Goal: Task Accomplishment & Management: Use online tool/utility

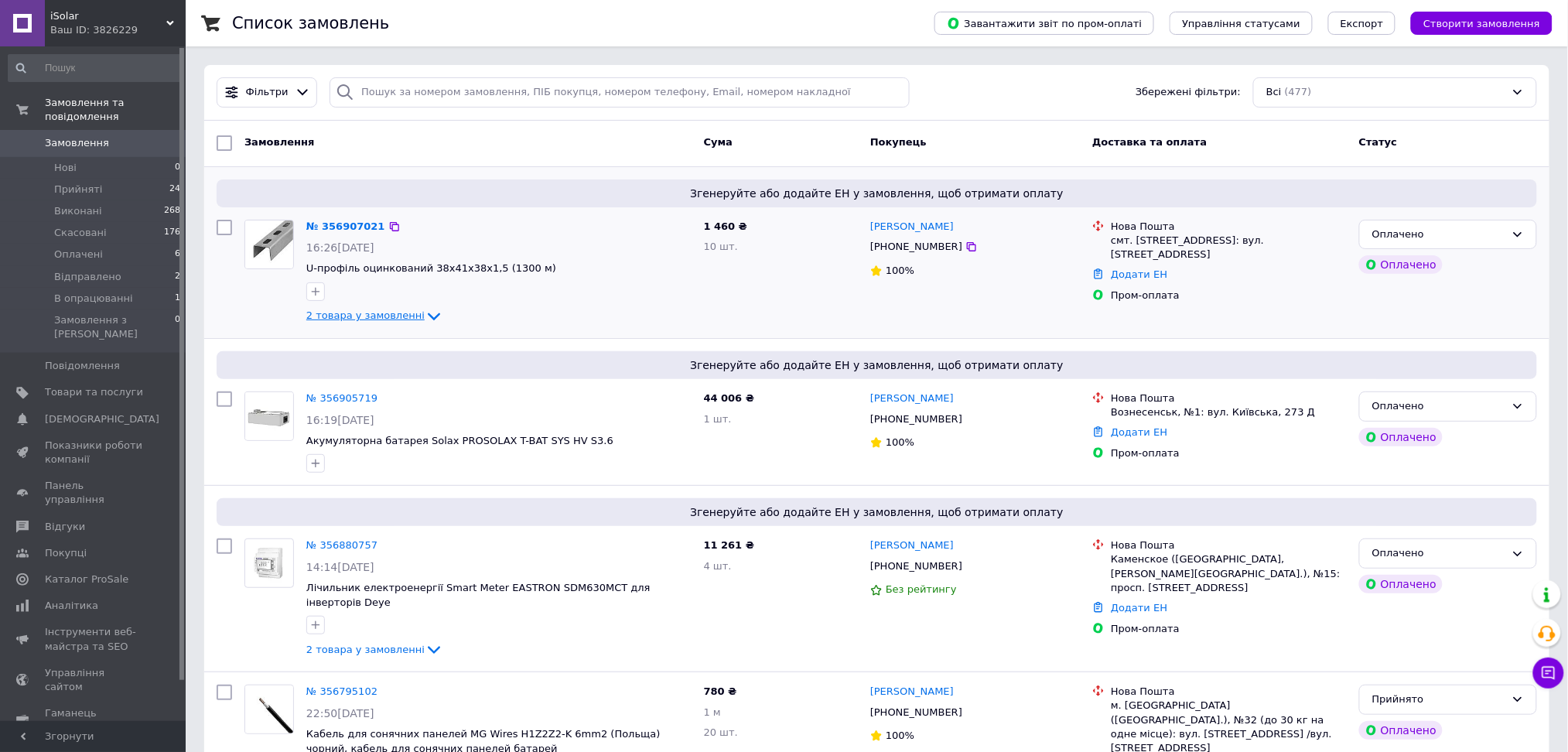
click at [348, 307] on div "2 товара у замовленні" at bounding box center [498, 316] width 385 height 19
click at [379, 313] on span "2 товара у замовленні" at bounding box center [365, 316] width 118 height 11
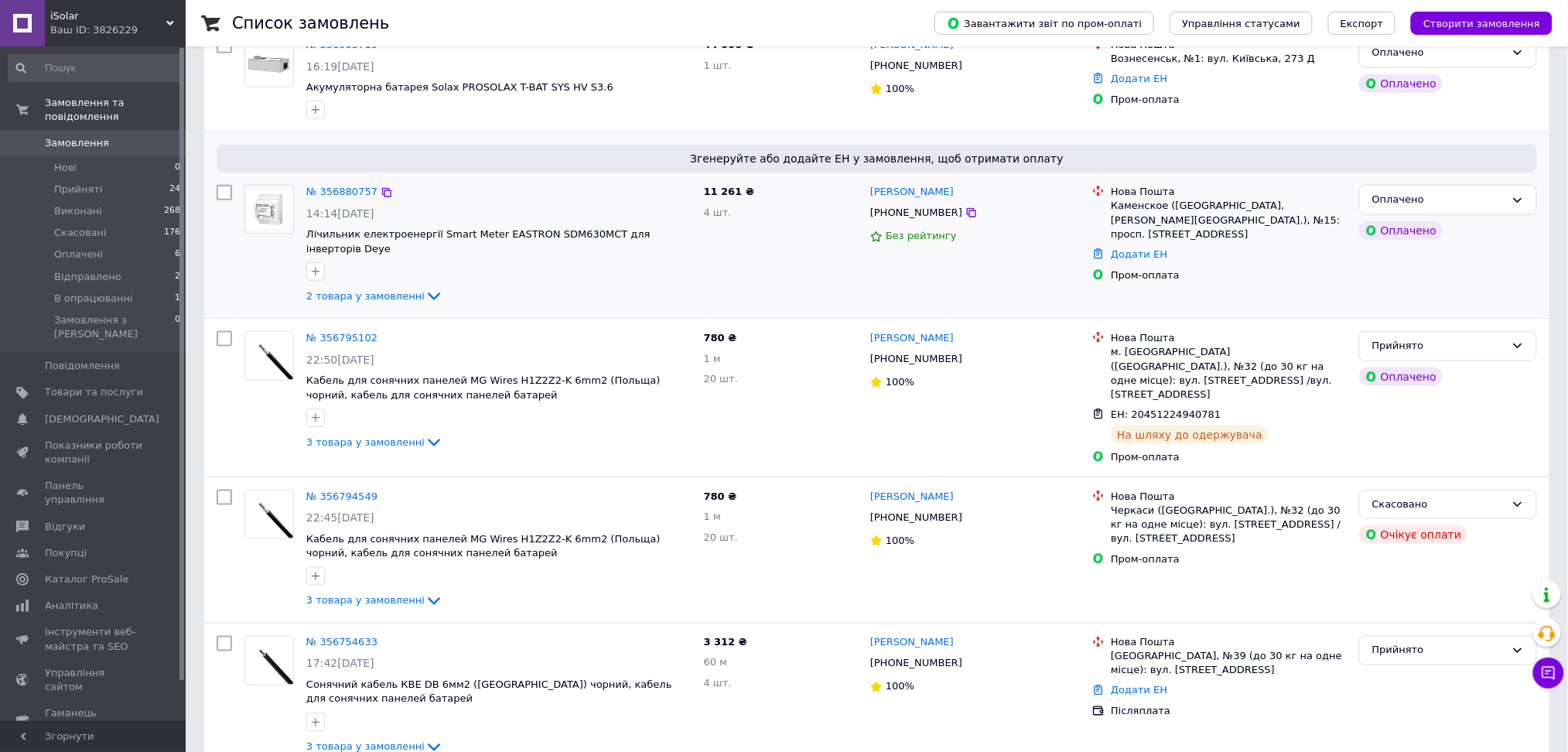
scroll to position [515, 0]
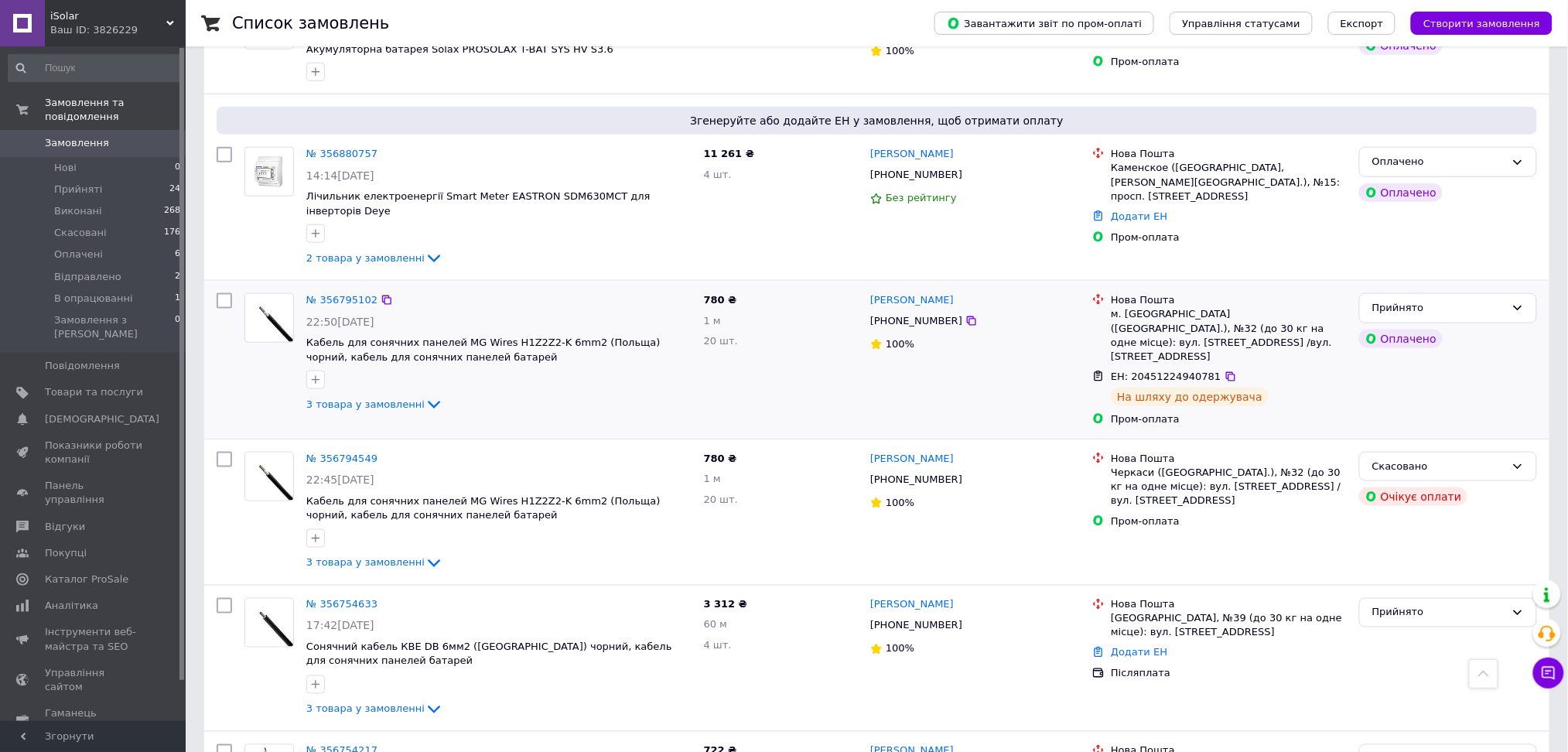
click at [405, 397] on div "3 товара у замовленні" at bounding box center [498, 405] width 385 height 19
click at [400, 396] on div "3 товара у замовленні" at bounding box center [498, 405] width 385 height 19
click at [402, 398] on span "3 товара у замовленні" at bounding box center [365, 404] width 118 height 11
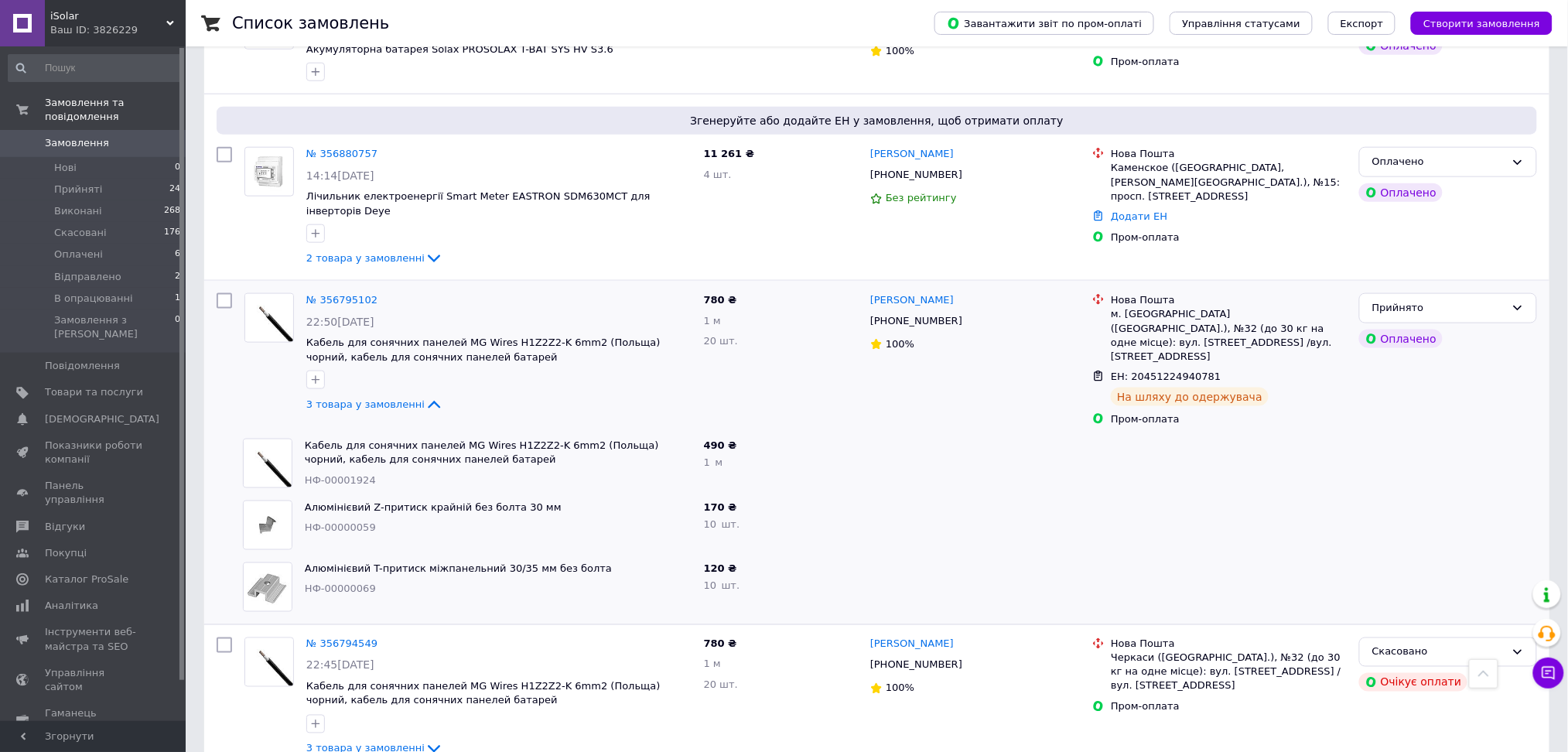
click at [352, 474] on span "НФ-00001924" at bounding box center [340, 480] width 71 height 11
copy span "НФ-00001924"
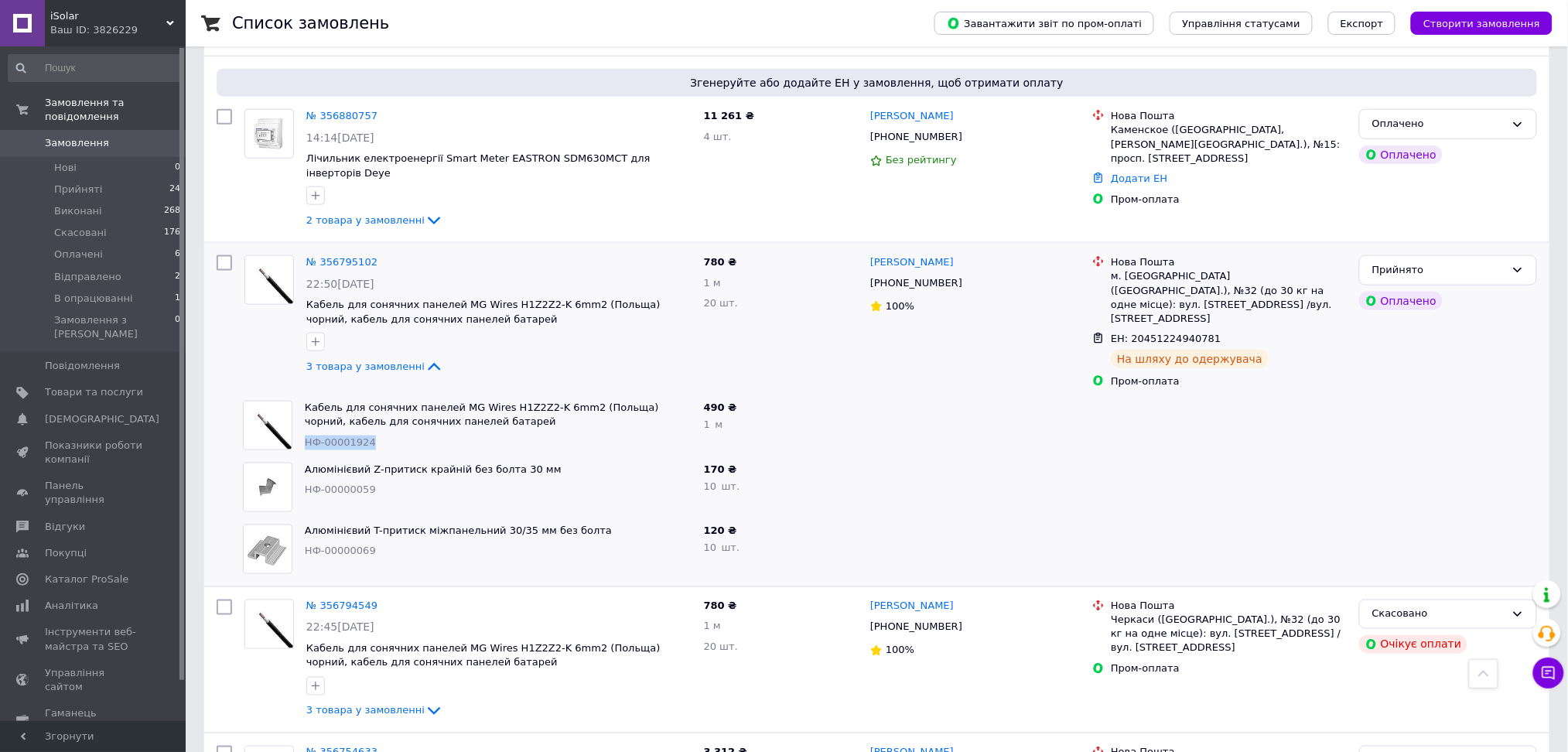
scroll to position [619, 0]
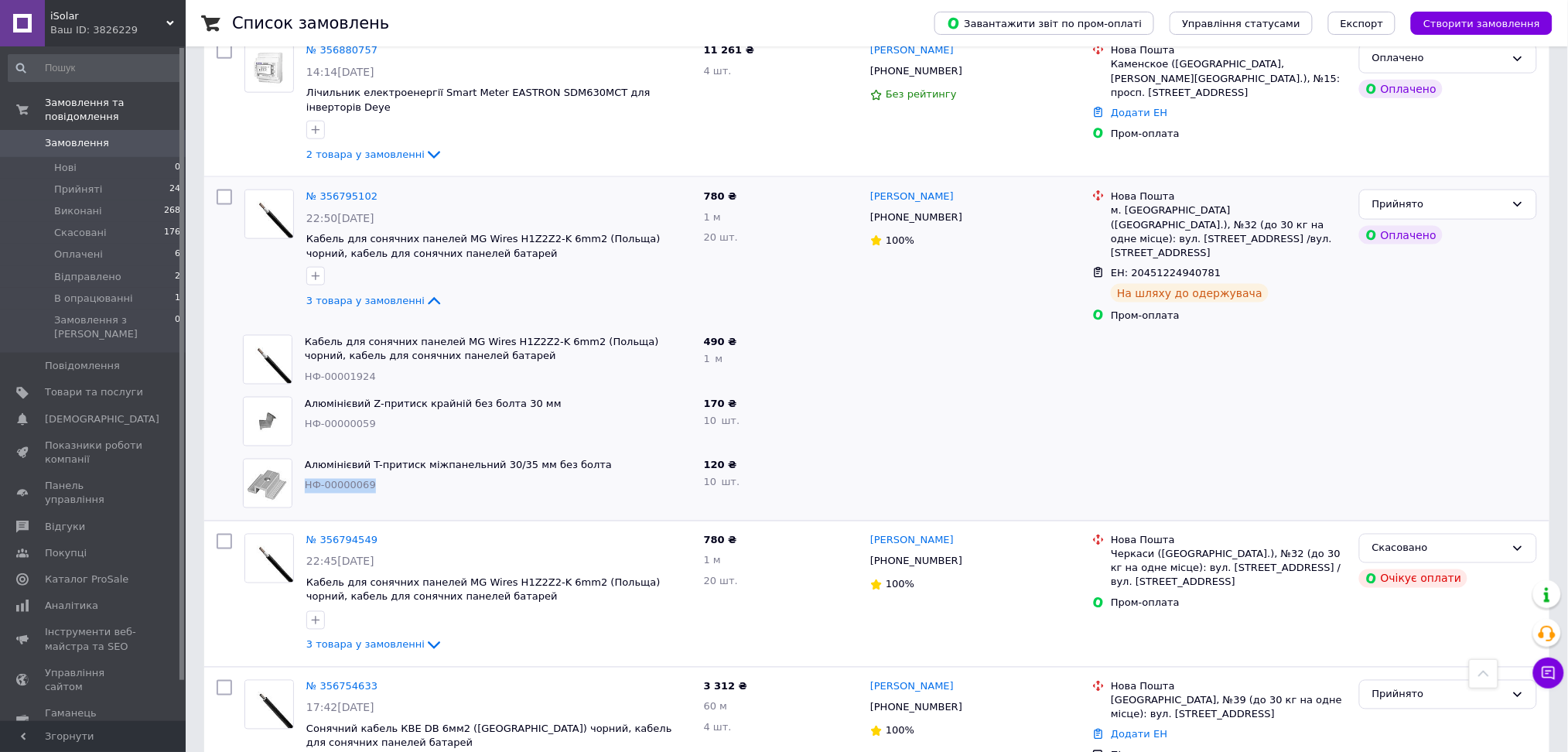
drag, startPoint x: 305, startPoint y: 459, endPoint x: 366, endPoint y: 465, distance: 61.3
click at [366, 479] on div "НФ-00000069" at bounding box center [498, 486] width 387 height 15
copy span "НФ-00000069"
click at [335, 370] on span "НФ-00001924" at bounding box center [340, 376] width 71 height 11
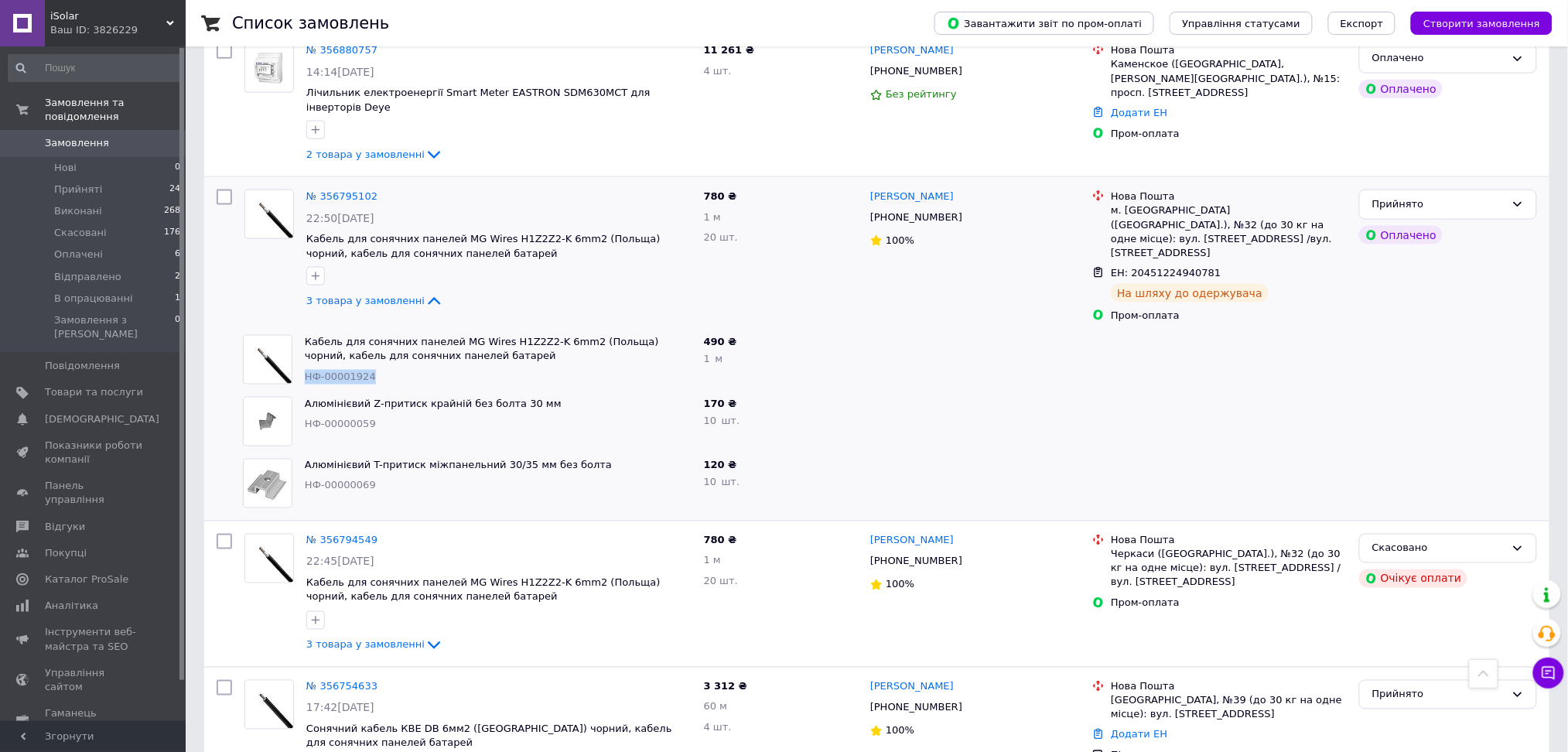
click at [335, 370] on span "НФ-00001924" at bounding box center [340, 376] width 71 height 11
copy span "НФ-00001924"
click at [340, 480] on span "НФ-00000069" at bounding box center [340, 485] width 71 height 11
click at [343, 480] on span "НФ-00000069" at bounding box center [340, 485] width 71 height 11
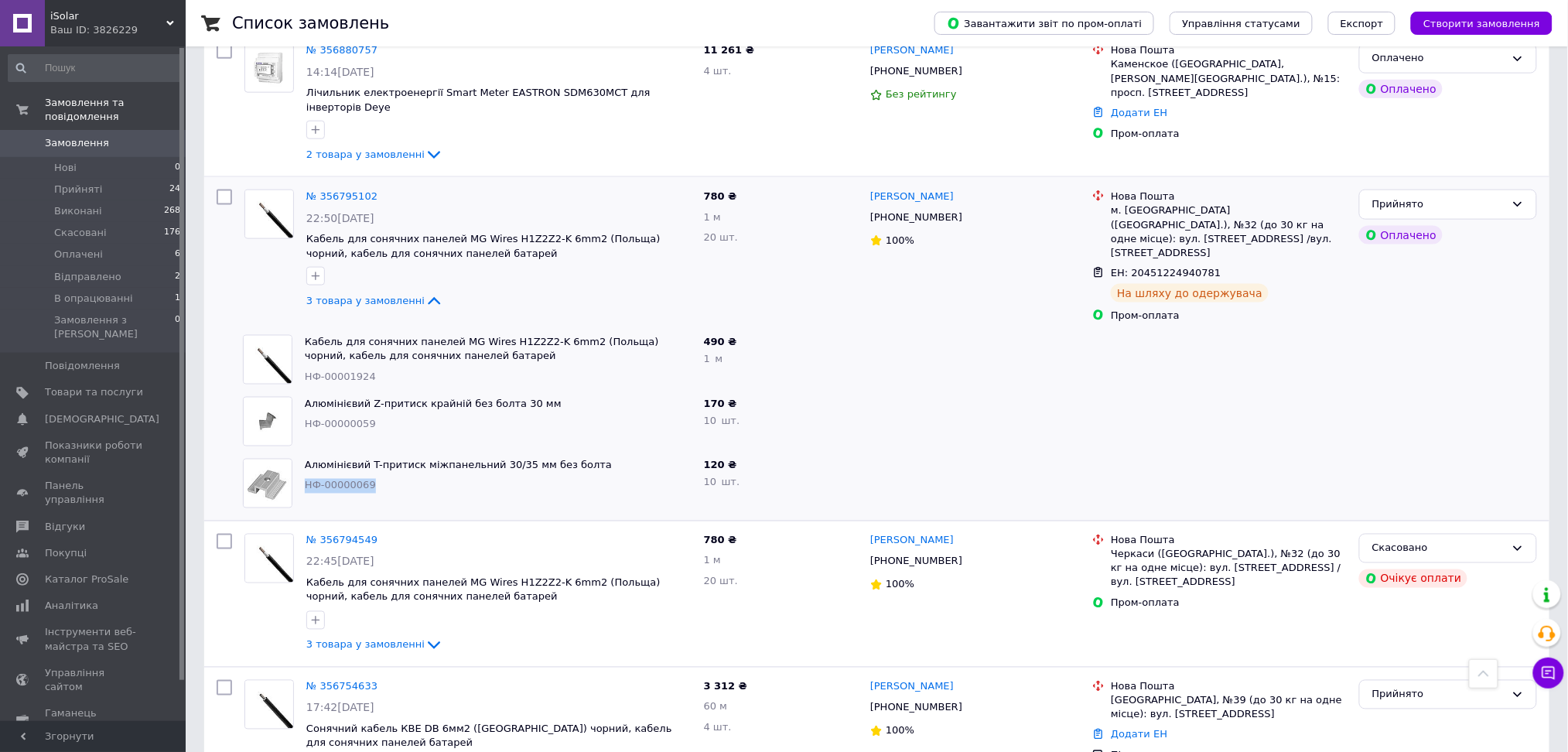
click at [343, 480] on span "НФ-00000069" at bounding box center [340, 485] width 71 height 11
copy span "НФ-00000069"
click at [1545, 628] on use at bounding box center [1547, 634] width 17 height 16
click at [1543, 35] on div "Завантажити звіт по пром-оплаті Управління статусами Експорт Створити замовлення" at bounding box center [1228, 23] width 649 height 47
click at [1553, 21] on div "Список замовлень Завантажити звіт по пром-оплаті Управління статусами Експорт С…" at bounding box center [877, 23] width 1382 height 47
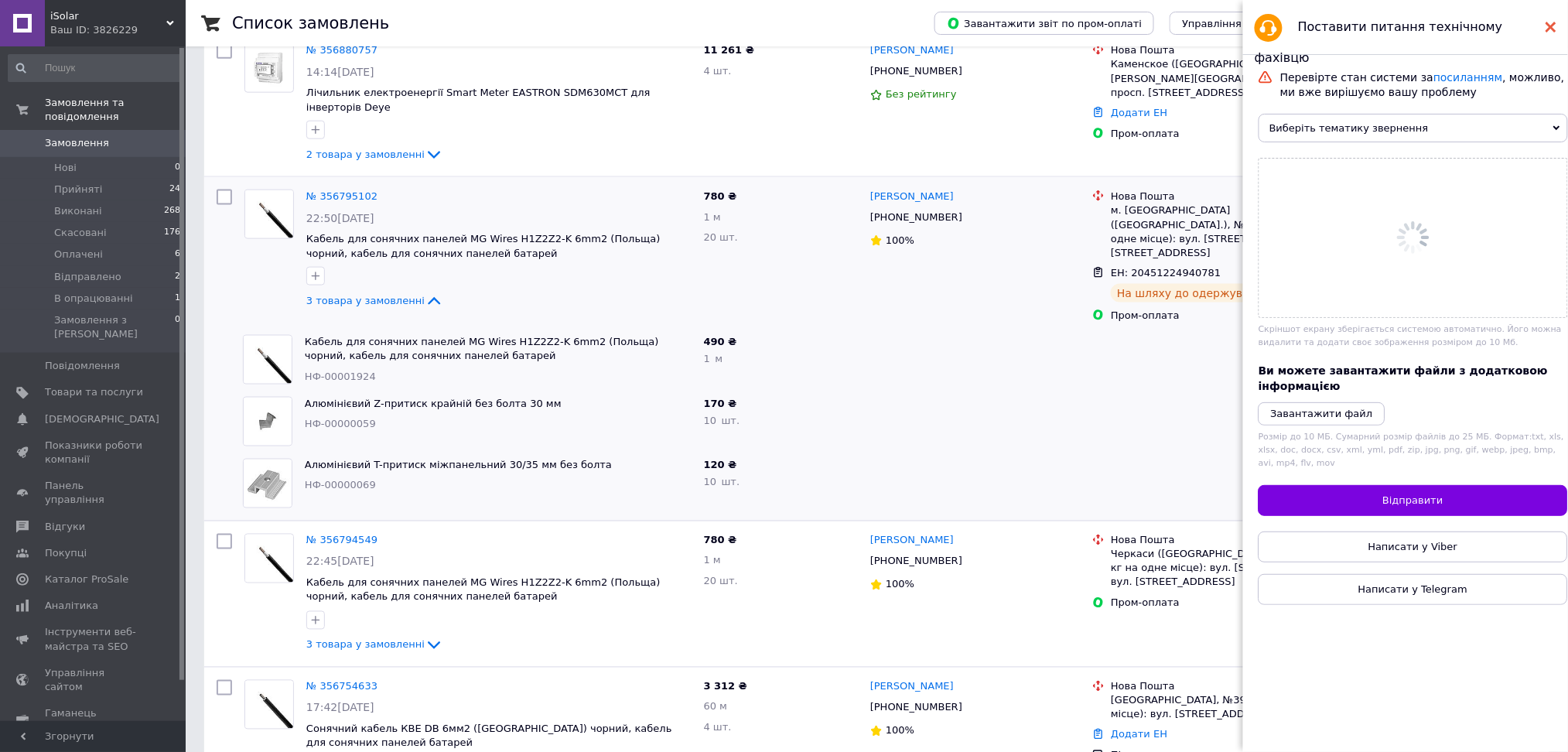
click at [1547, 29] on use at bounding box center [1551, 27] width 11 height 11
click at [1547, 27] on button "Створити замовлення" at bounding box center [1482, 22] width 142 height 23
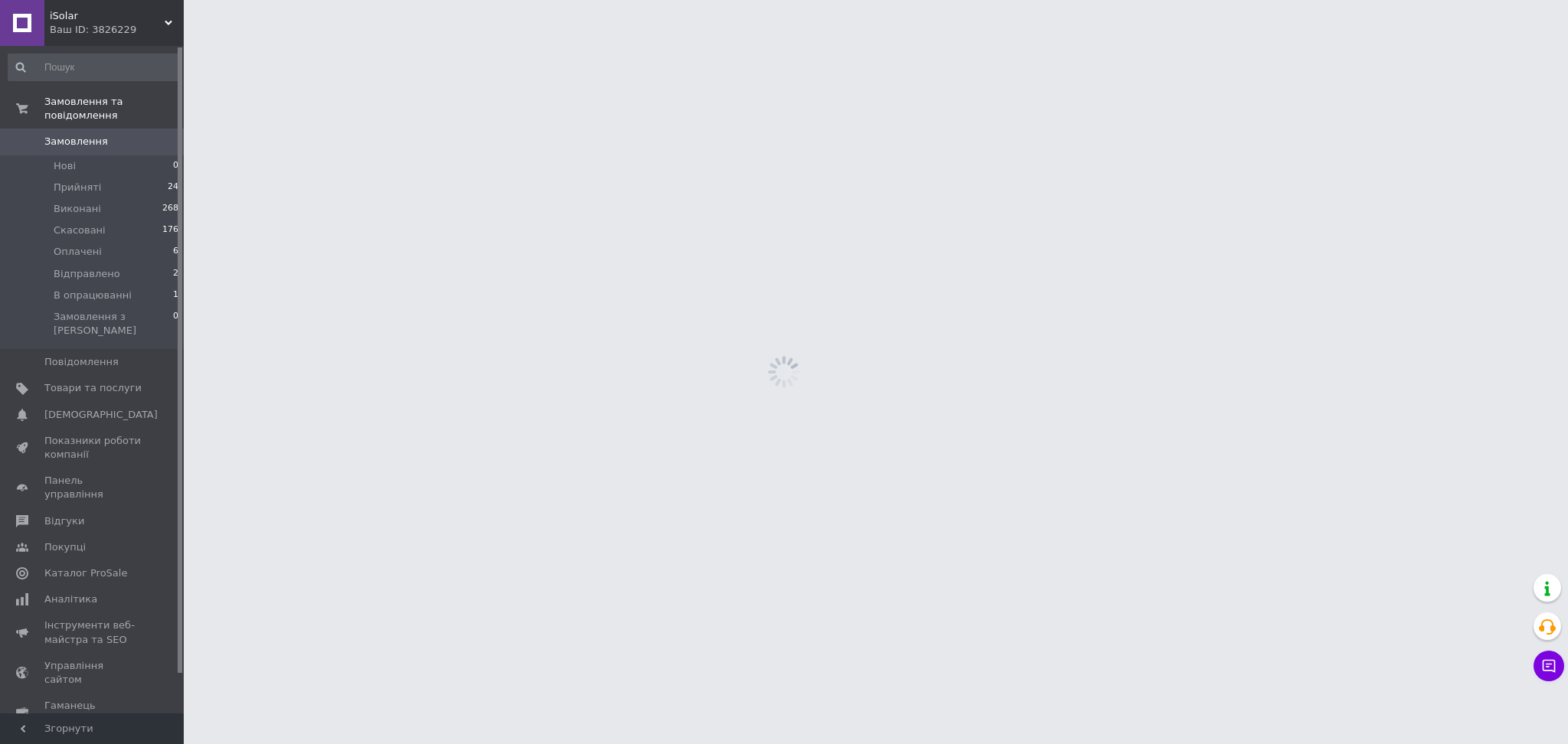
click at [1533, 0] on html "iSolar Ваш ID: 3826229 Сайт iSolar Кабінет покупця Перевірити стан системи Стор…" at bounding box center [784, 0] width 1568 height 0
click at [1547, 625] on icon at bounding box center [1548, 627] width 18 height 18
